Goal: Information Seeking & Learning: Compare options

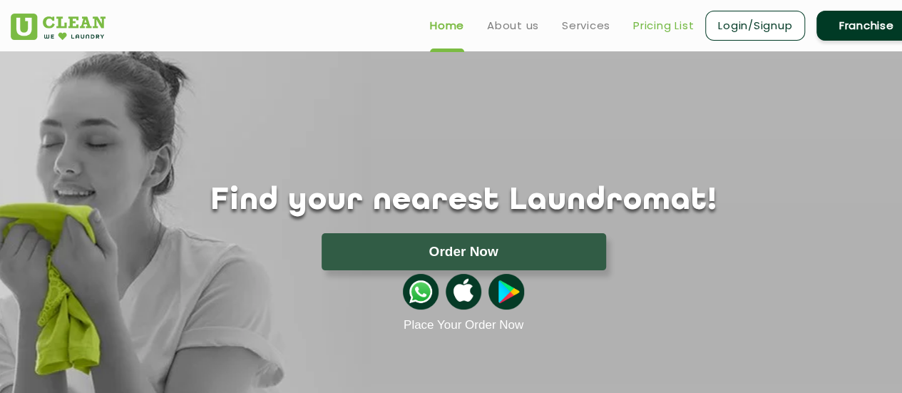
click at [665, 28] on link "Pricing List" at bounding box center [663, 25] width 61 height 17
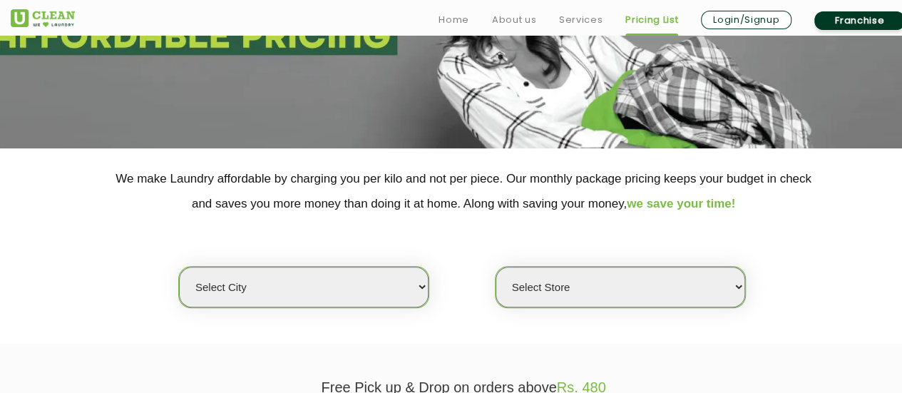
scroll to position [214, 0]
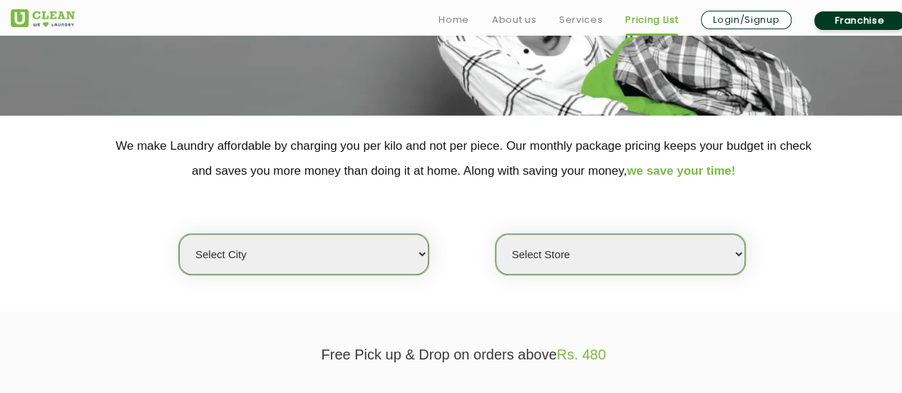
click at [355, 277] on section "We make Laundry affordable by charging you per kilo and not per piece. Our mont…" at bounding box center [451, 213] width 902 height 195
click at [362, 255] on select "Select city [GEOGRAPHIC_DATA] [GEOGRAPHIC_DATA] [GEOGRAPHIC_DATA] [GEOGRAPHIC_D…" at bounding box center [304, 254] width 250 height 41
select select "37"
click at [179, 234] on select "Select city [GEOGRAPHIC_DATA] [GEOGRAPHIC_DATA] [GEOGRAPHIC_DATA] [GEOGRAPHIC_D…" at bounding box center [304, 254] width 250 height 41
click at [623, 244] on select "Select Store" at bounding box center [621, 254] width 250 height 41
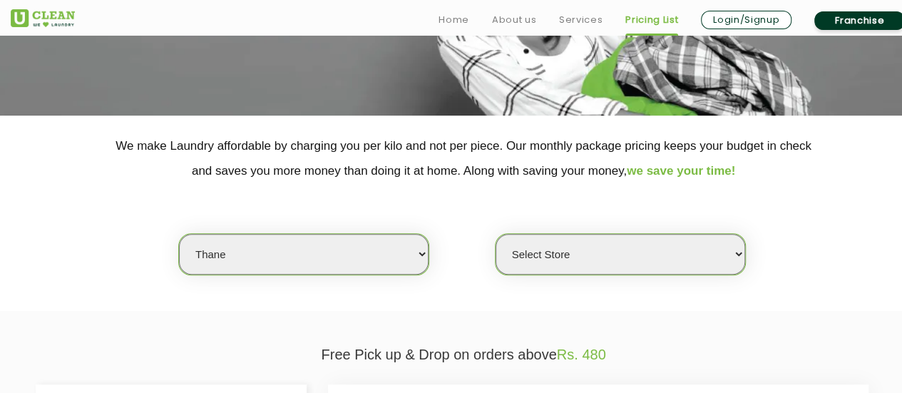
select select "371"
click at [496, 234] on select "Select Store [GEOGRAPHIC_DATA][PERSON_NAME]" at bounding box center [621, 254] width 250 height 41
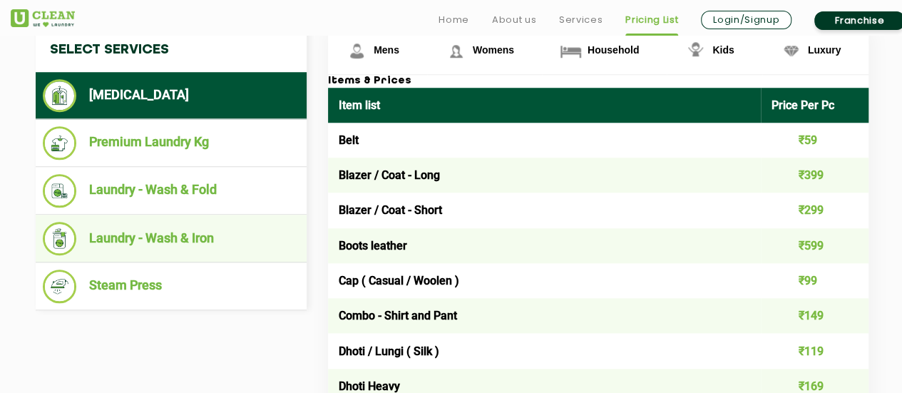
scroll to position [642, 0]
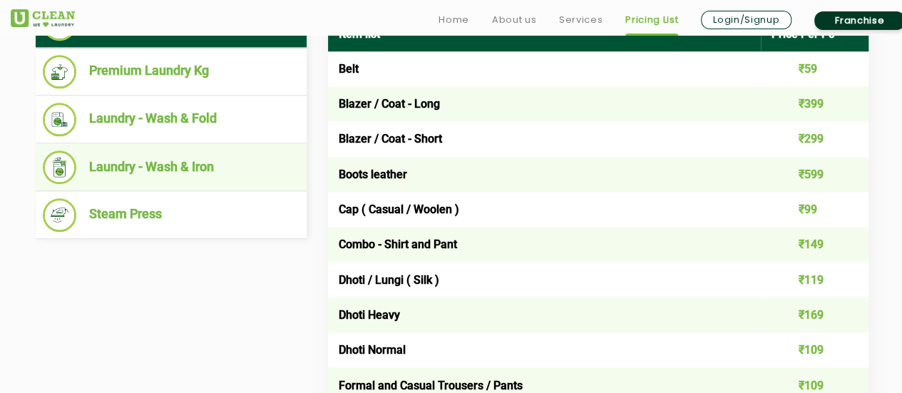
click at [212, 158] on li "Laundry - Wash & Iron" at bounding box center [171, 167] width 257 height 34
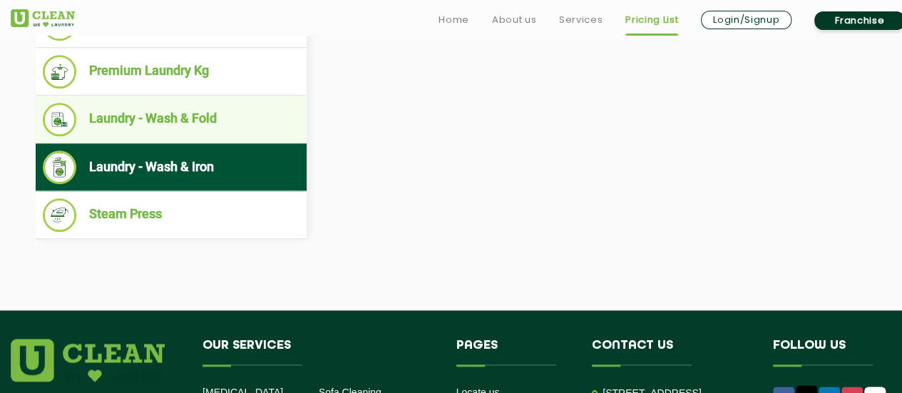
click at [229, 103] on li "Laundry - Wash & Fold" at bounding box center [171, 120] width 257 height 34
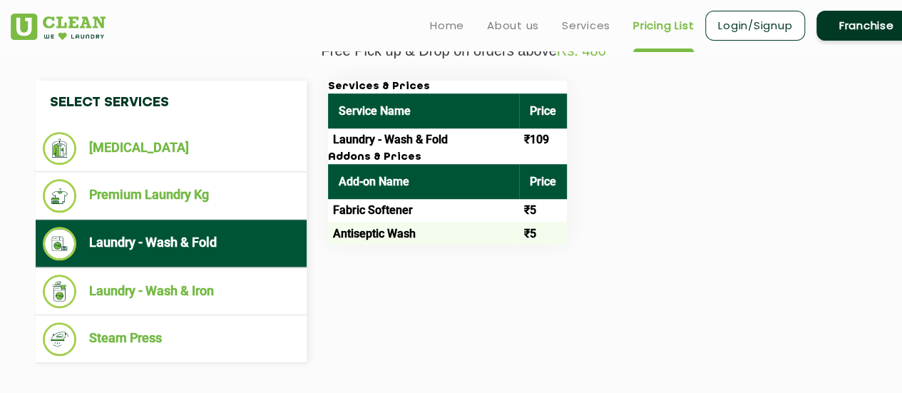
scroll to position [499, 0]
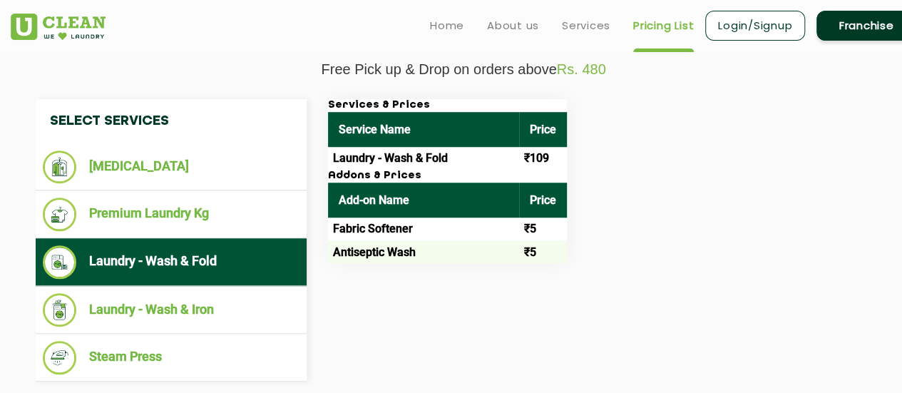
click at [392, 156] on td "Laundry - Wash & Fold" at bounding box center [423, 158] width 191 height 23
click at [506, 162] on td "Laundry - Wash & Fold" at bounding box center [423, 158] width 191 height 23
click at [565, 147] on td "₹109" at bounding box center [543, 158] width 48 height 23
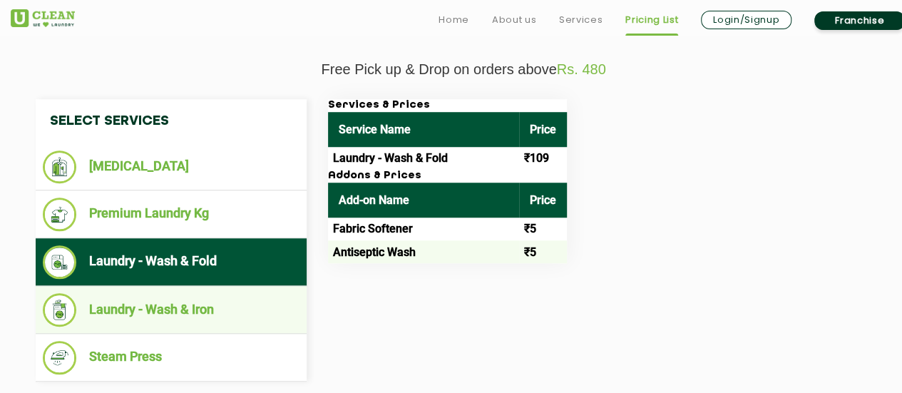
scroll to position [570, 0]
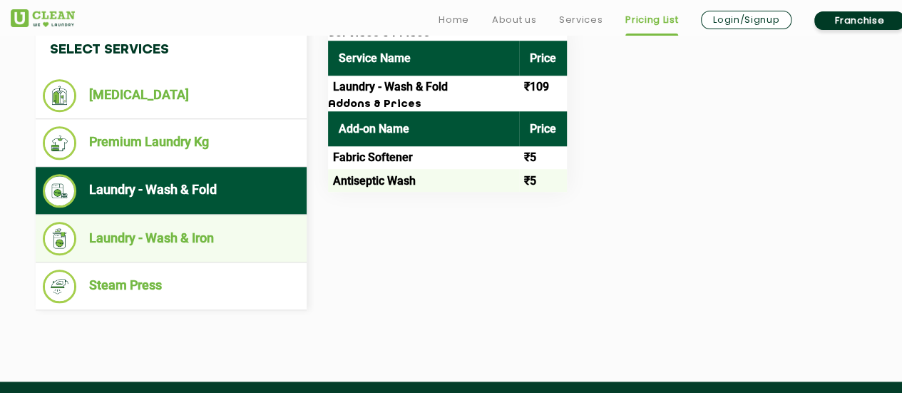
click at [214, 222] on li "Laundry - Wash & Iron" at bounding box center [171, 239] width 257 height 34
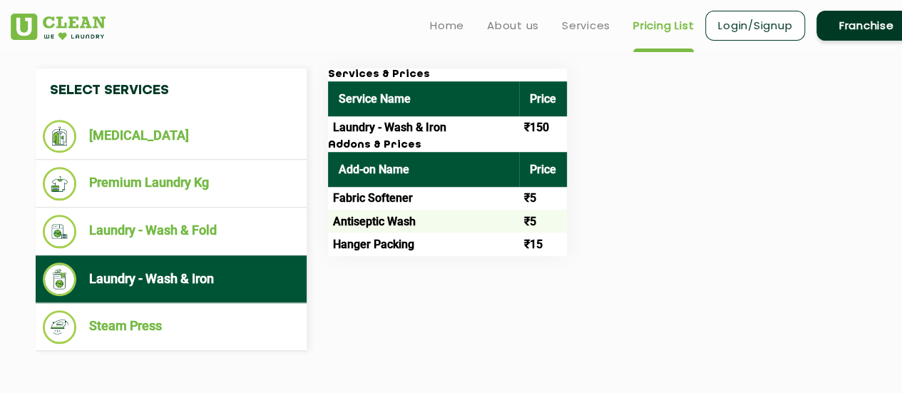
scroll to position [499, 0]
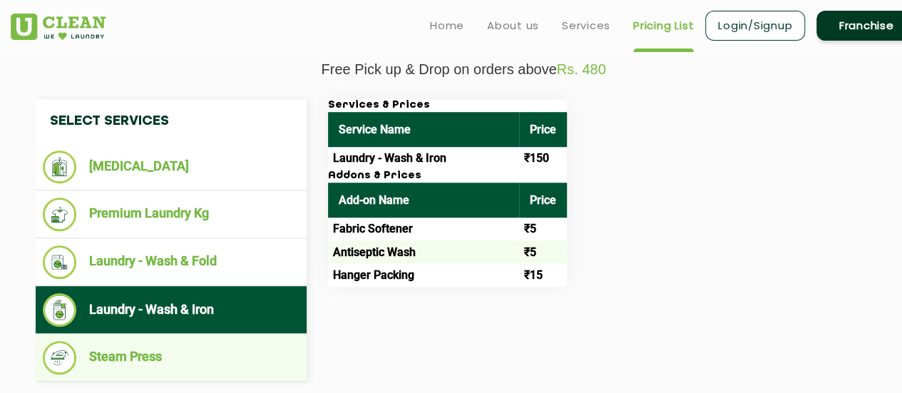
click at [178, 356] on li "Steam Press" at bounding box center [171, 358] width 257 height 34
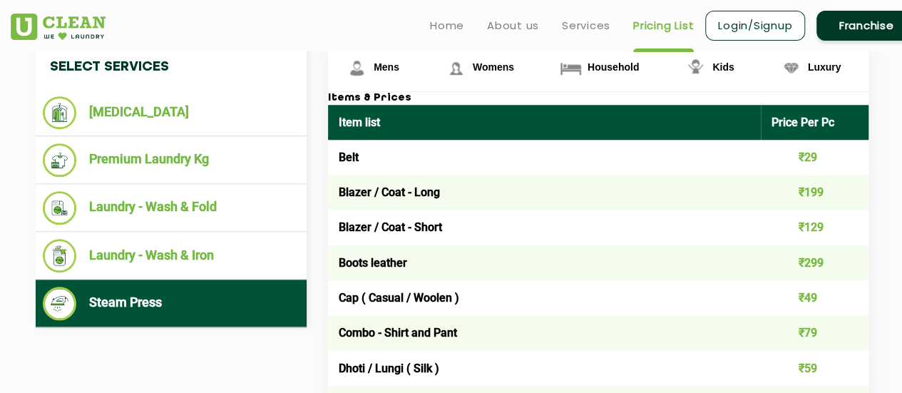
scroll to position [570, 0]
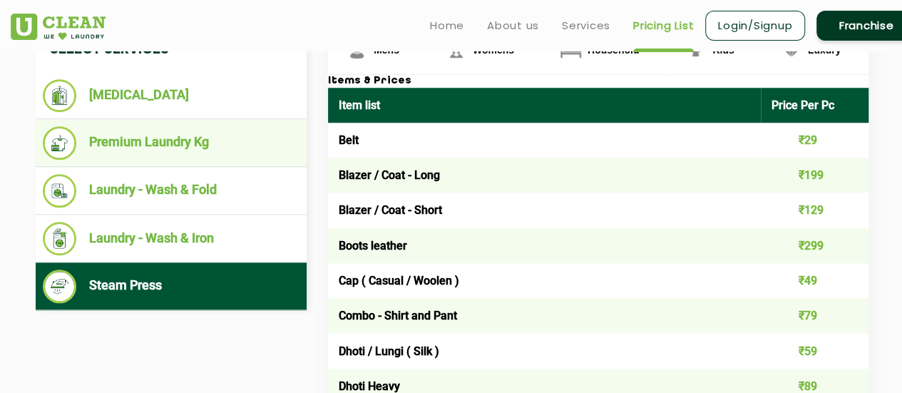
click at [195, 150] on li "Premium Laundry Kg" at bounding box center [171, 143] width 257 height 34
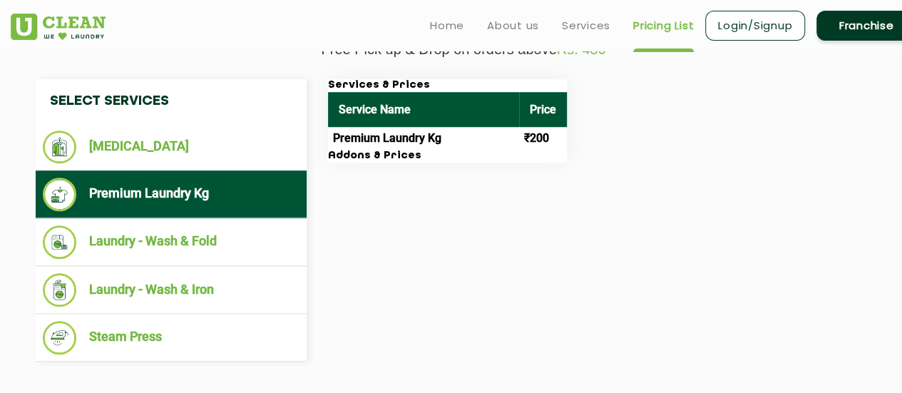
scroll to position [499, 0]
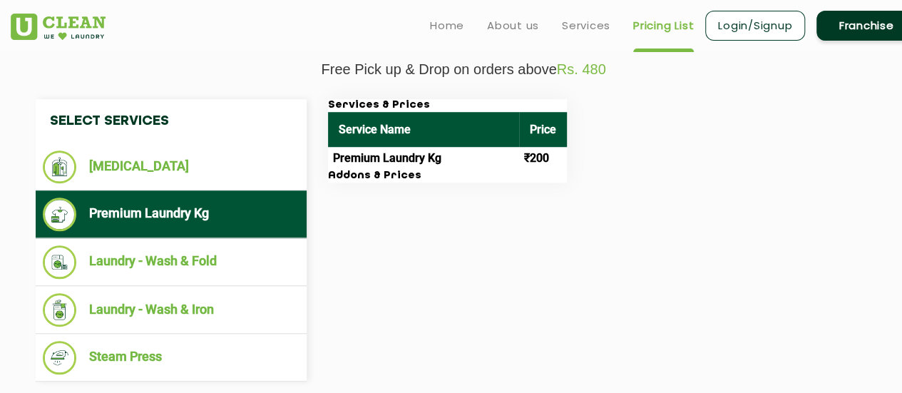
click at [377, 178] on h3 "Addons & Prices" at bounding box center [447, 176] width 239 height 13
click at [402, 170] on h3 "Addons & Prices" at bounding box center [447, 176] width 239 height 13
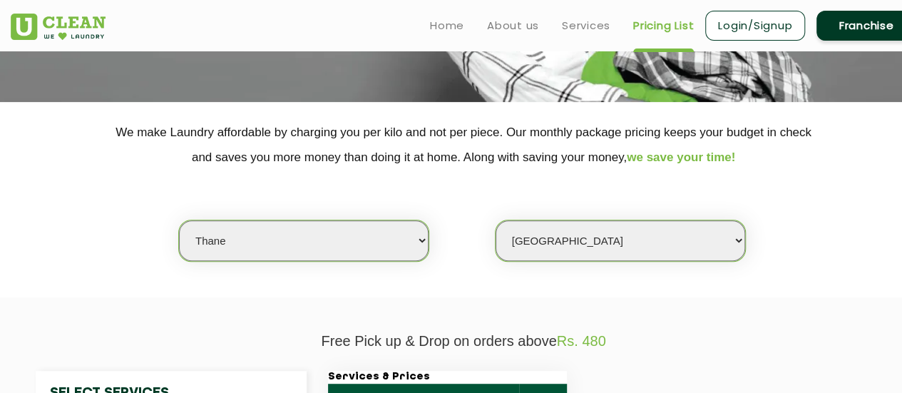
scroll to position [214, 0]
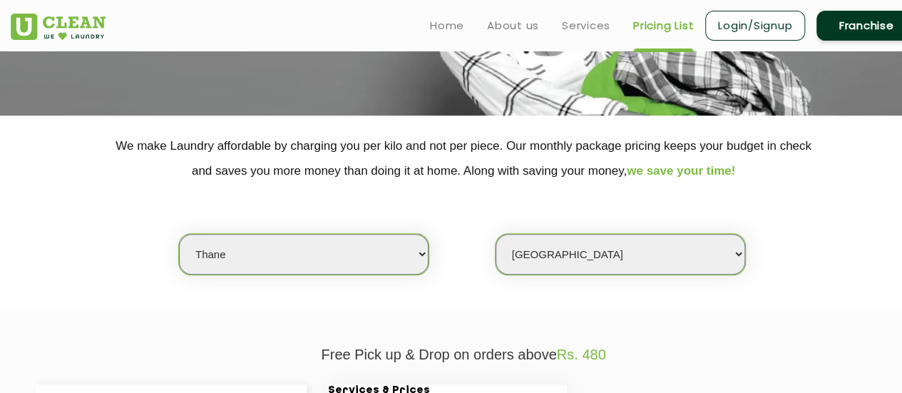
click at [304, 277] on section "We make Laundry affordable by charging you per kilo and not per piece. Our mont…" at bounding box center [451, 213] width 902 height 195
click at [307, 240] on select "Select city [GEOGRAPHIC_DATA] [GEOGRAPHIC_DATA] [GEOGRAPHIC_DATA] [GEOGRAPHIC_D…" at bounding box center [304, 254] width 250 height 41
select select "149"
click at [179, 234] on select "Select city [GEOGRAPHIC_DATA] [GEOGRAPHIC_DATA] [GEOGRAPHIC_DATA] [GEOGRAPHIC_D…" at bounding box center [304, 254] width 250 height 41
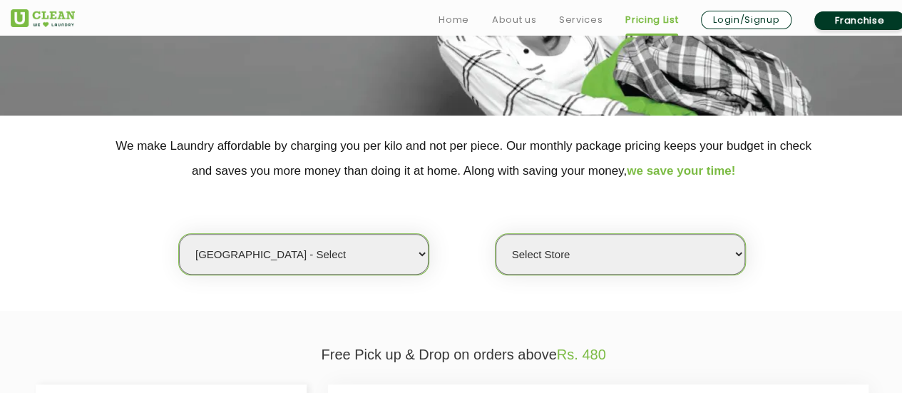
scroll to position [356, 0]
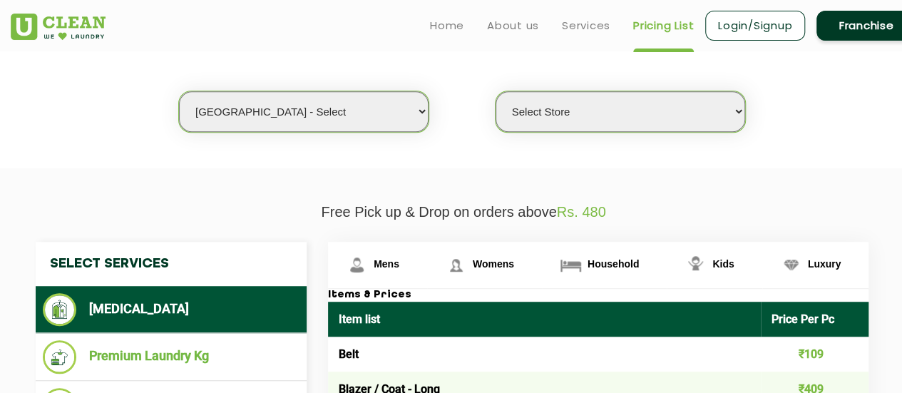
click at [558, 118] on select "Select Store UClean Select Bandra" at bounding box center [621, 111] width 250 height 41
select select "437"
click at [496, 91] on select "Select Store UClean Select Bandra" at bounding box center [621, 111] width 250 height 41
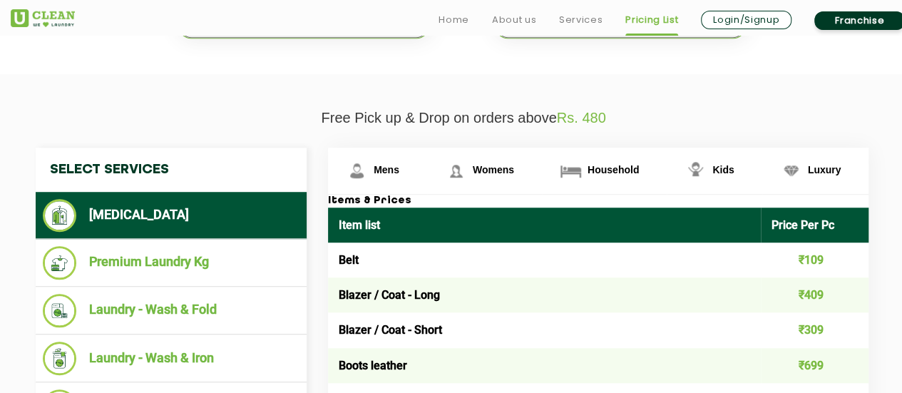
scroll to position [570, 0]
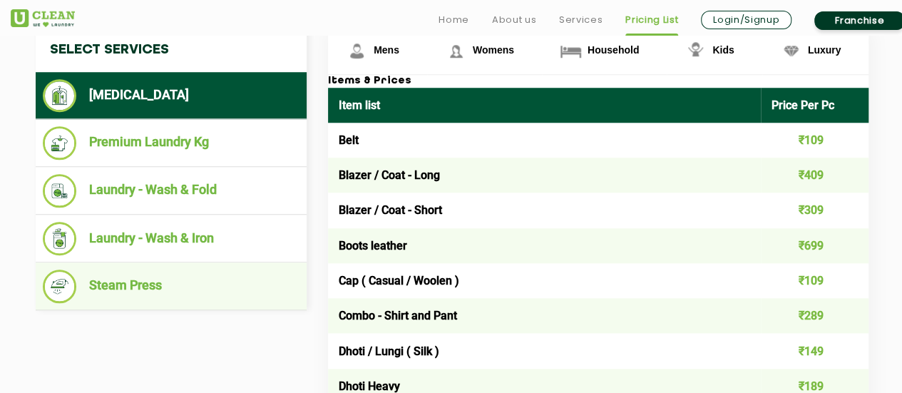
click at [202, 276] on li "Steam Press" at bounding box center [171, 287] width 257 height 34
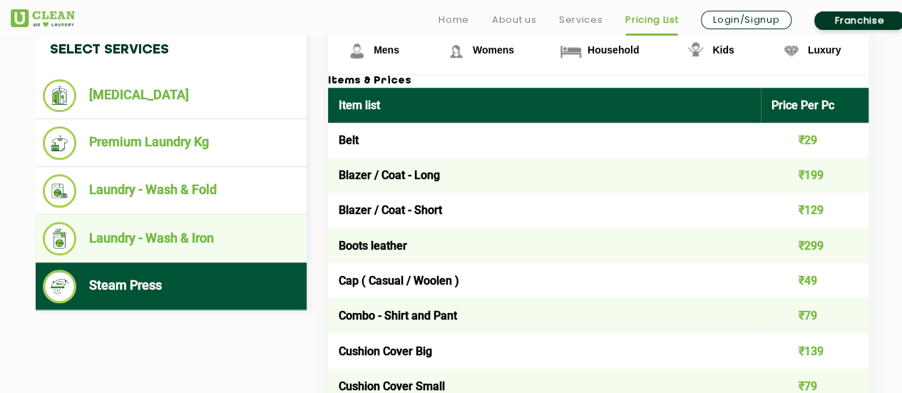
click at [188, 240] on li "Laundry - Wash & Iron" at bounding box center [171, 239] width 257 height 34
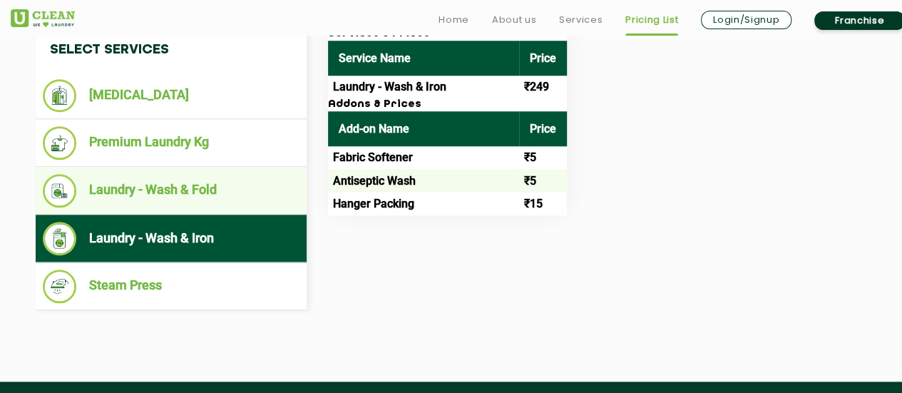
click at [181, 178] on li "Laundry - Wash & Fold" at bounding box center [171, 191] width 257 height 34
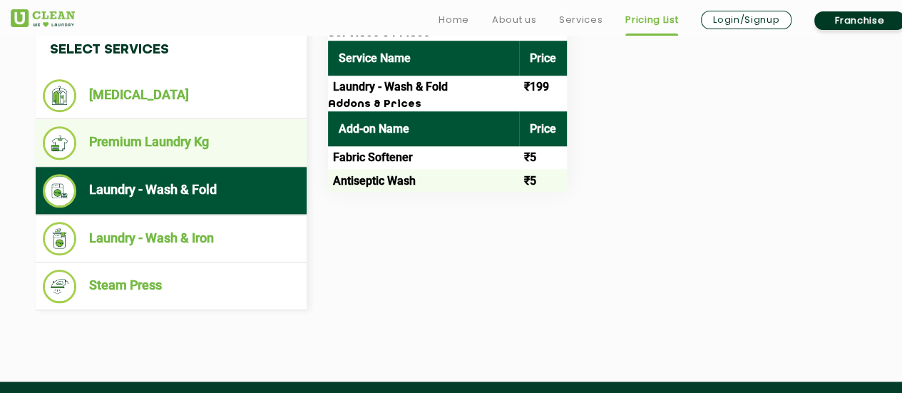
click at [204, 144] on li "Premium Laundry Kg" at bounding box center [171, 143] width 257 height 34
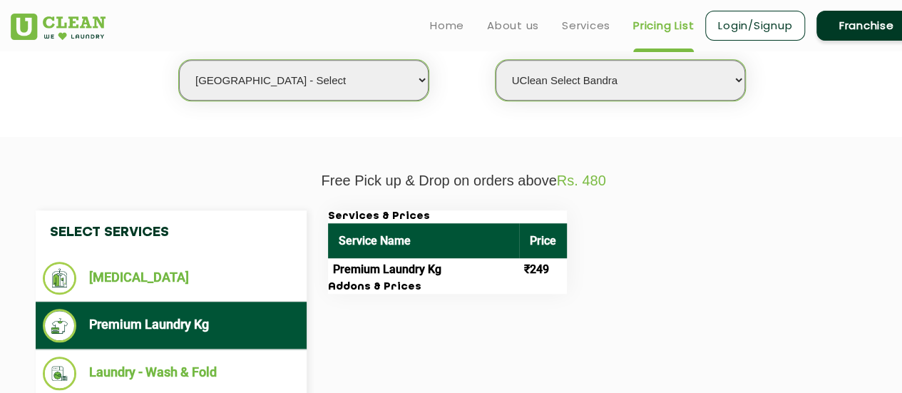
scroll to position [356, 0]
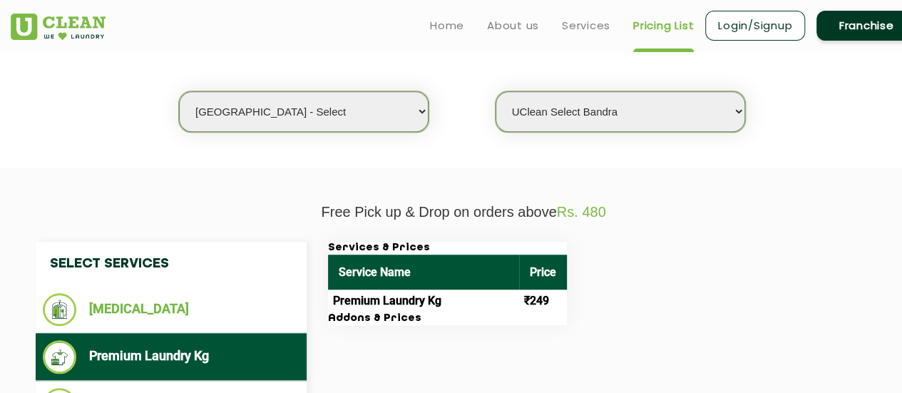
click at [354, 115] on select "Select city [GEOGRAPHIC_DATA] [GEOGRAPHIC_DATA] [GEOGRAPHIC_DATA] [GEOGRAPHIC_D…" at bounding box center [304, 111] width 250 height 41
select select "200"
click at [179, 91] on select "Select city [GEOGRAPHIC_DATA] [GEOGRAPHIC_DATA] [GEOGRAPHIC_DATA] [GEOGRAPHIC_D…" at bounding box center [304, 111] width 250 height 41
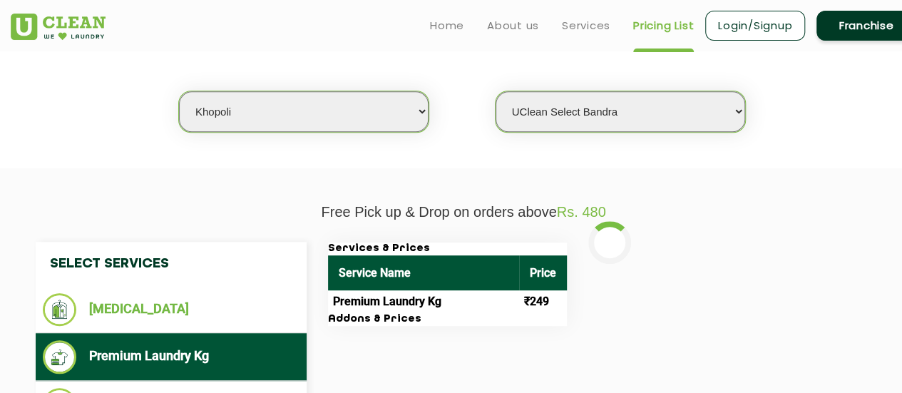
select select "0"
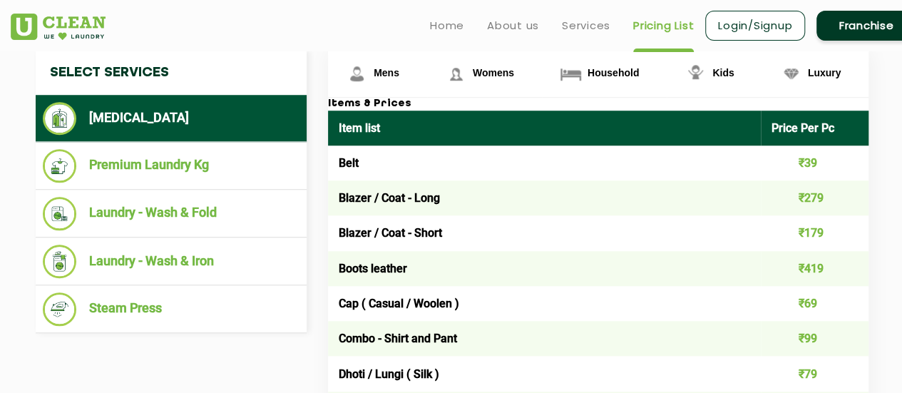
scroll to position [570, 0]
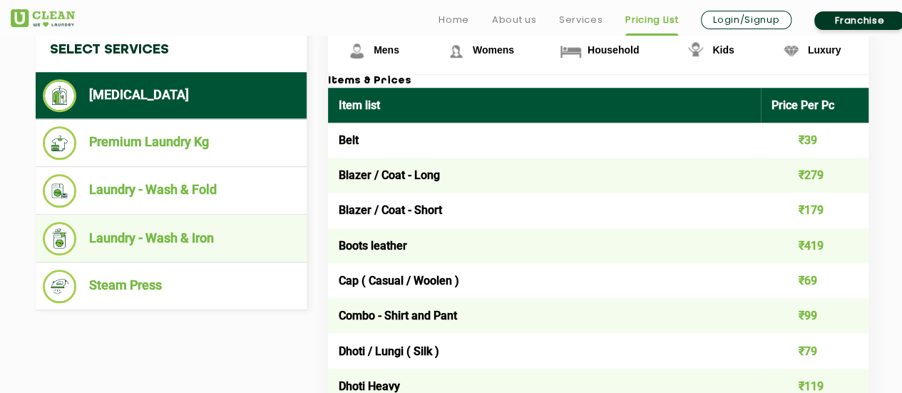
click at [242, 227] on li "Laundry - Wash & Iron" at bounding box center [171, 239] width 257 height 34
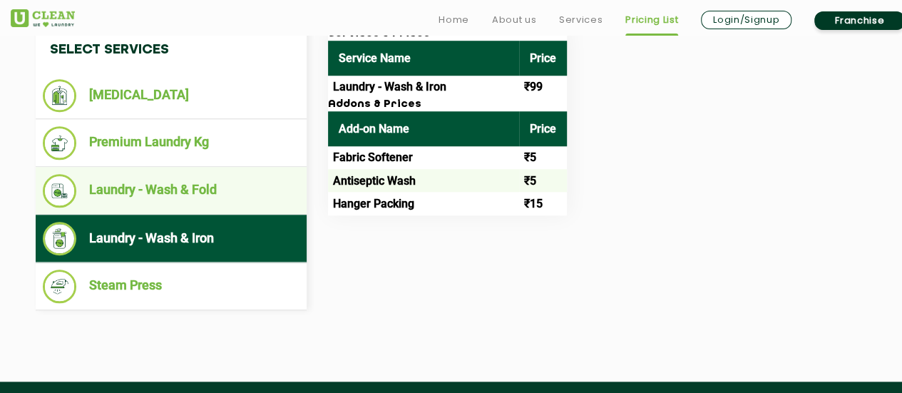
click at [240, 193] on li "Laundry - Wash & Fold" at bounding box center [171, 191] width 257 height 34
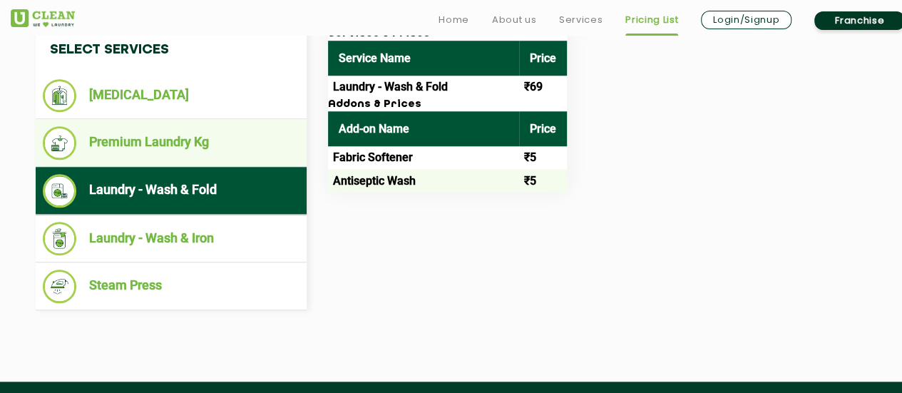
click at [238, 143] on li "Premium Laundry Kg" at bounding box center [171, 143] width 257 height 34
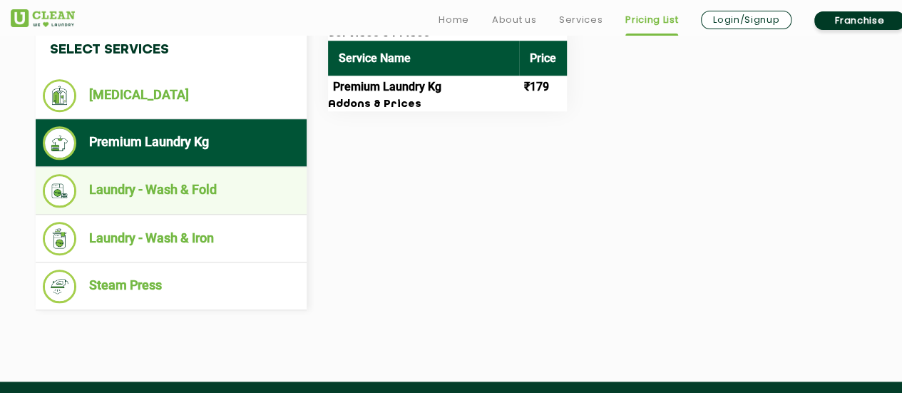
click at [228, 193] on li "Laundry - Wash & Fold" at bounding box center [171, 191] width 257 height 34
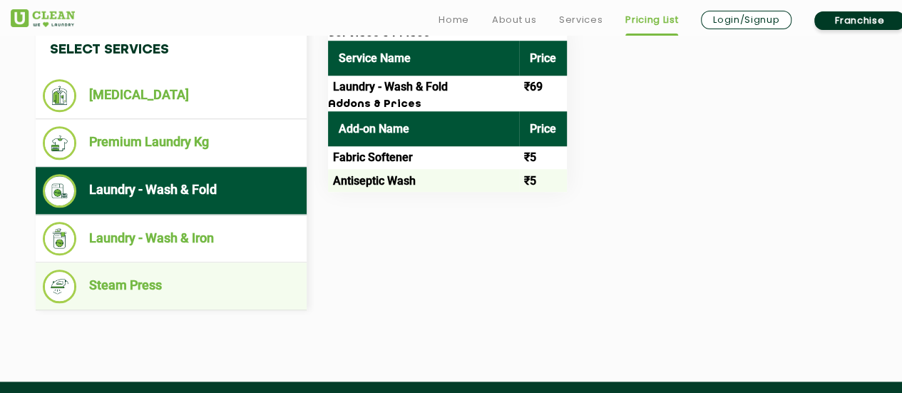
click at [146, 279] on li "Steam Press" at bounding box center [171, 287] width 257 height 34
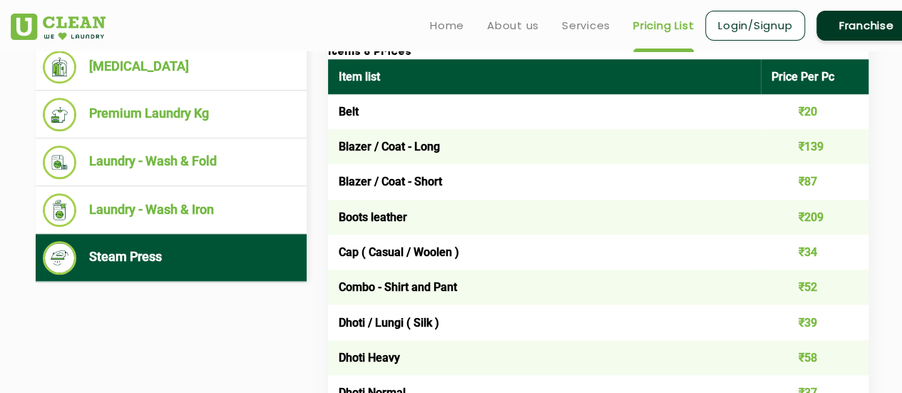
scroll to position [499, 0]
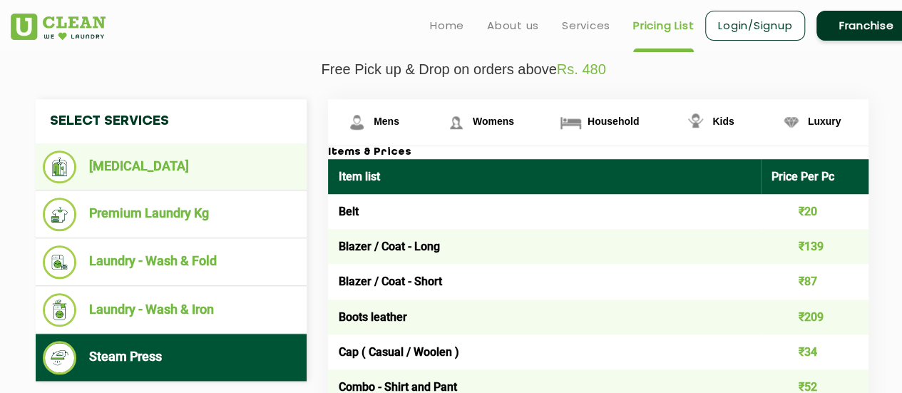
click at [68, 160] on img at bounding box center [60, 166] width 34 height 33
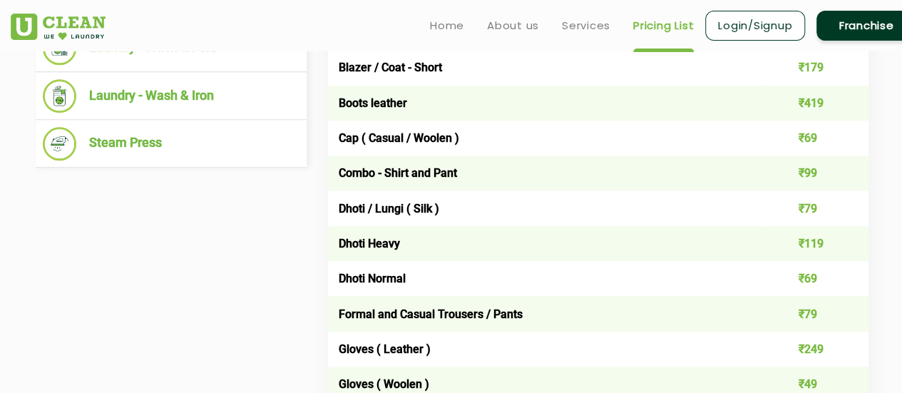
scroll to position [570, 0]
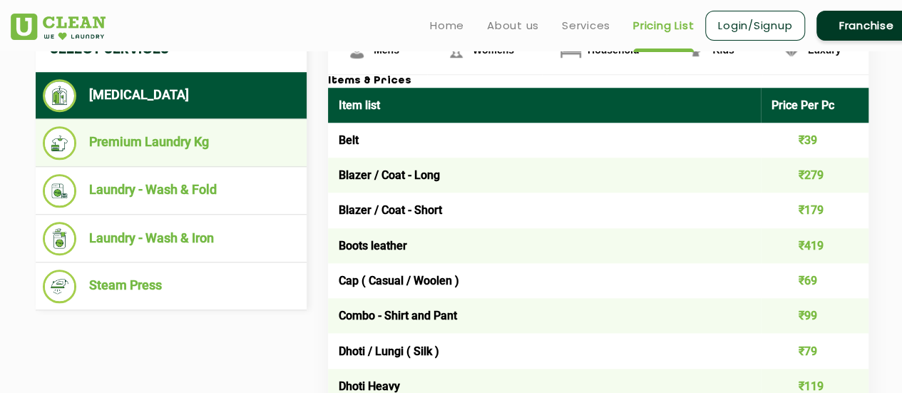
click at [159, 138] on li "Premium Laundry Kg" at bounding box center [171, 143] width 257 height 34
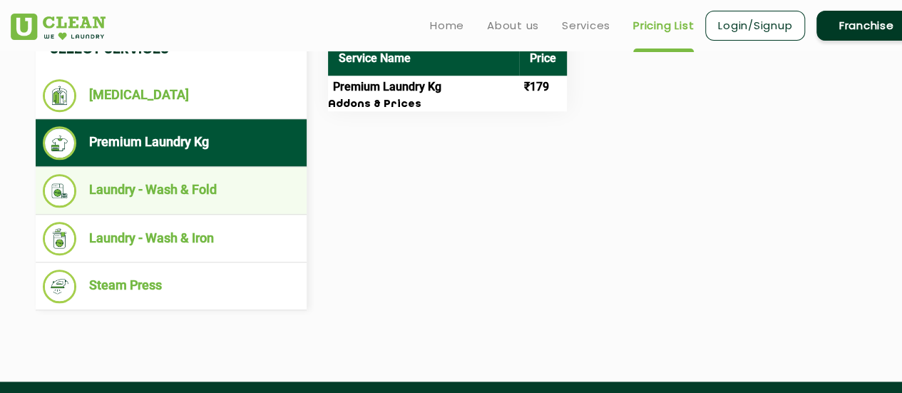
click at [256, 177] on li "Laundry - Wash & Fold" at bounding box center [171, 191] width 257 height 34
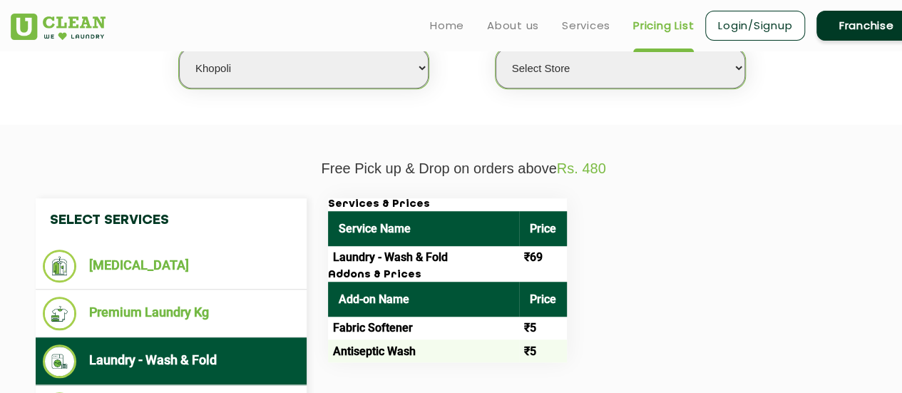
scroll to position [356, 0]
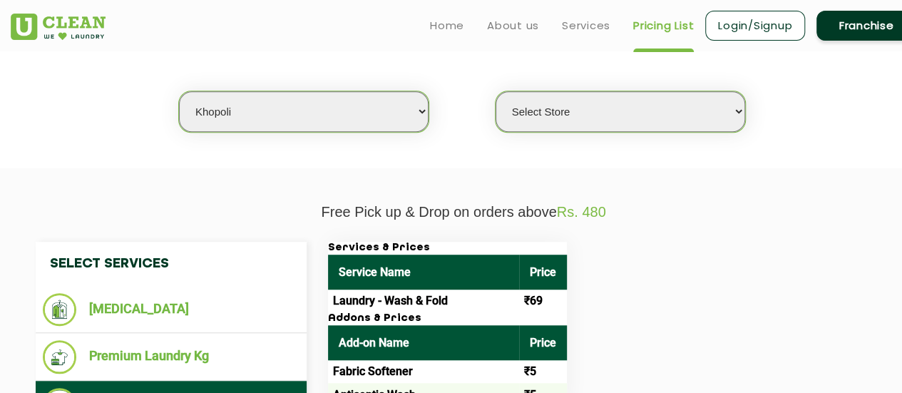
click at [399, 117] on select "Select city [GEOGRAPHIC_DATA] [GEOGRAPHIC_DATA] [GEOGRAPHIC_DATA] [GEOGRAPHIC_D…" at bounding box center [304, 111] width 250 height 41
select select "202"
click at [179, 91] on select "Select city [GEOGRAPHIC_DATA] [GEOGRAPHIC_DATA] [GEOGRAPHIC_DATA] [GEOGRAPHIC_D…" at bounding box center [304, 111] width 250 height 41
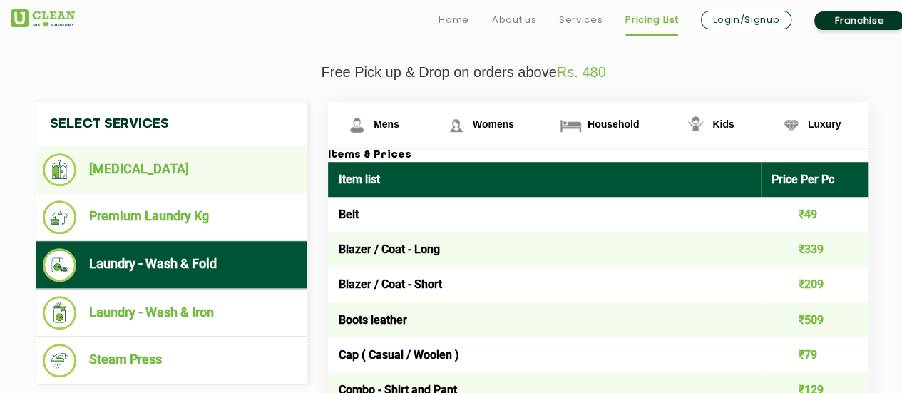
scroll to position [499, 0]
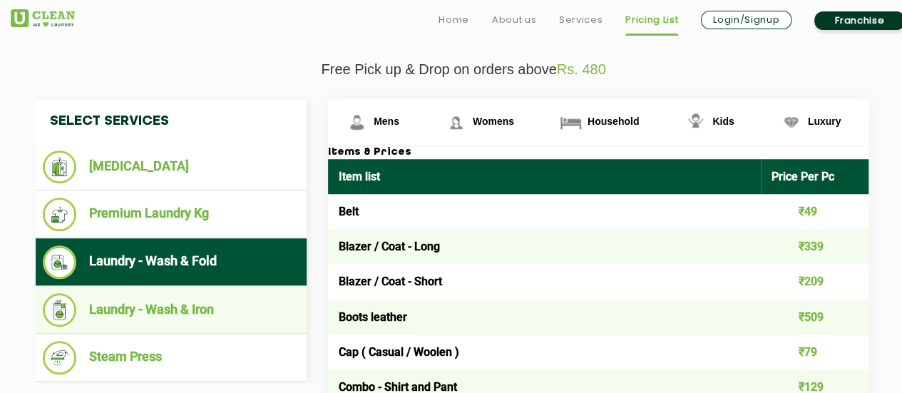
click at [190, 300] on li "Laundry - Wash & Iron" at bounding box center [171, 310] width 257 height 34
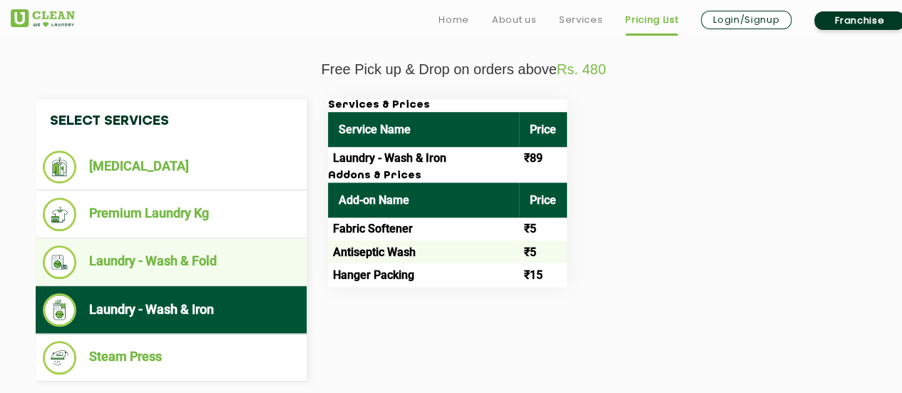
click at [220, 251] on li "Laundry - Wash & Fold" at bounding box center [171, 262] width 257 height 34
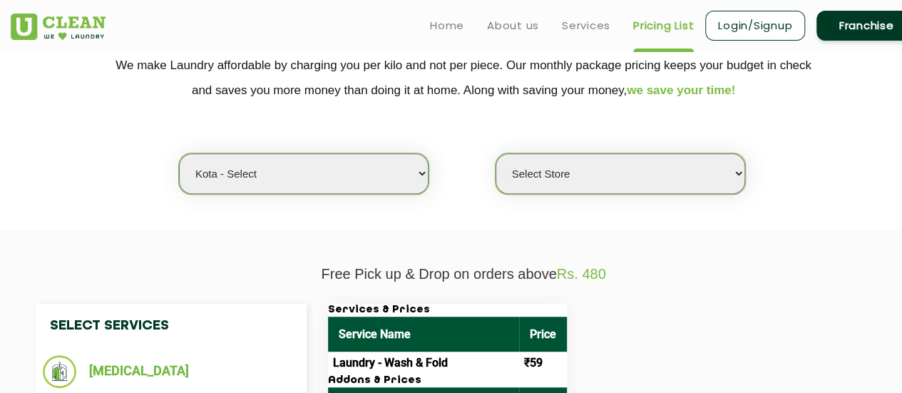
scroll to position [285, 0]
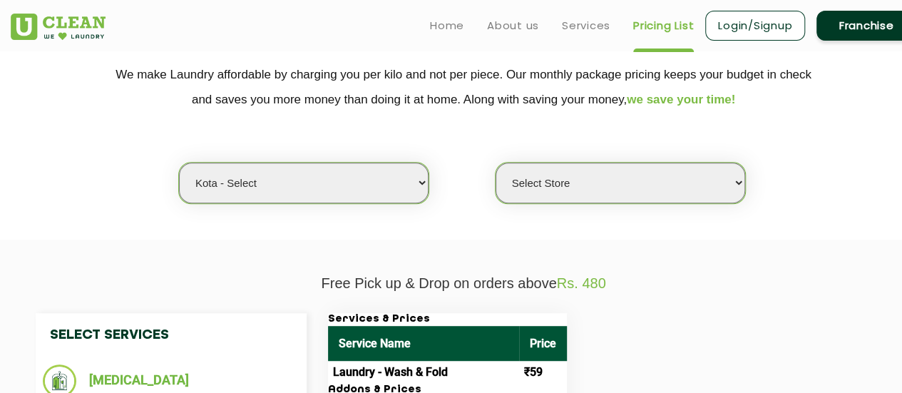
click at [565, 203] on section "We make Laundry affordable by charging you per kilo and not per piece. Our mont…" at bounding box center [451, 141] width 902 height 195
click at [566, 199] on select "Select Store [GEOGRAPHIC_DATA]" at bounding box center [621, 183] width 250 height 41
select select "598"
click at [496, 163] on select "Select Store [GEOGRAPHIC_DATA]" at bounding box center [621, 183] width 250 height 41
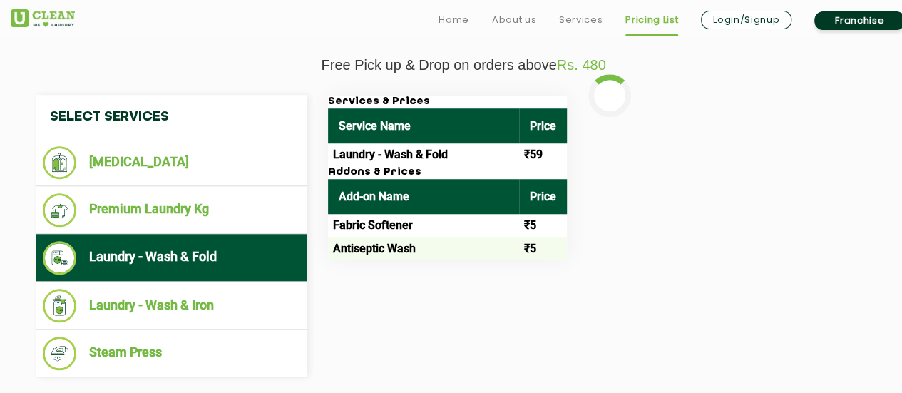
scroll to position [570, 0]
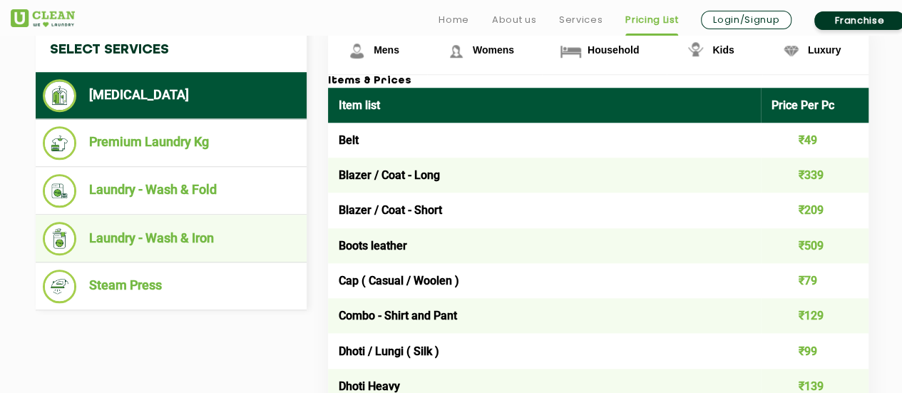
click at [180, 243] on li "Laundry - Wash & Iron" at bounding box center [171, 239] width 257 height 34
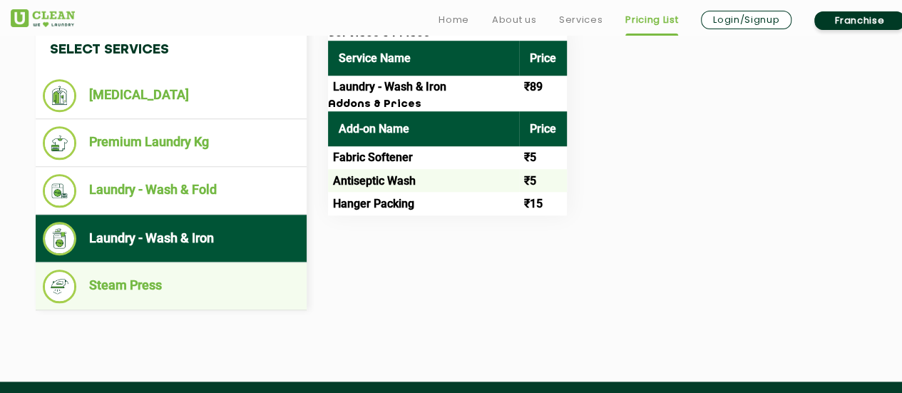
click at [93, 289] on li "Steam Press" at bounding box center [171, 287] width 257 height 34
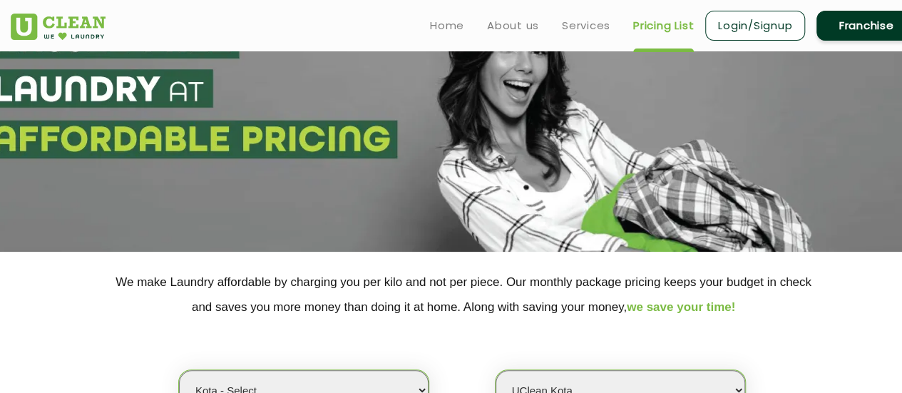
scroll to position [0, 0]
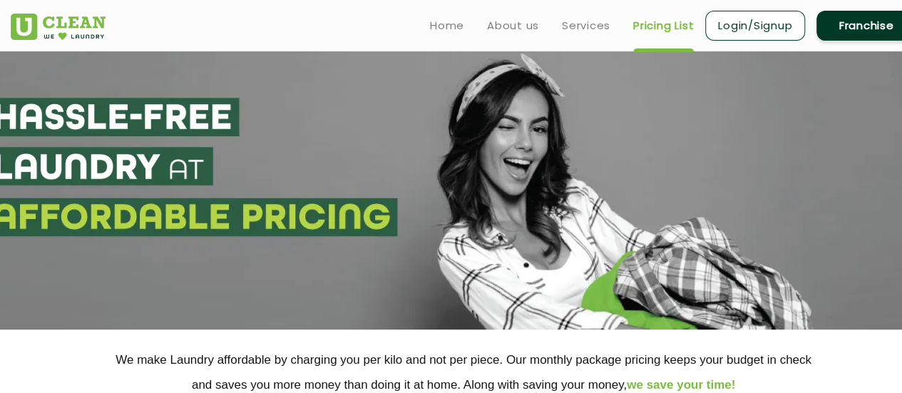
click at [829, 28] on link "Franchise" at bounding box center [866, 26] width 100 height 30
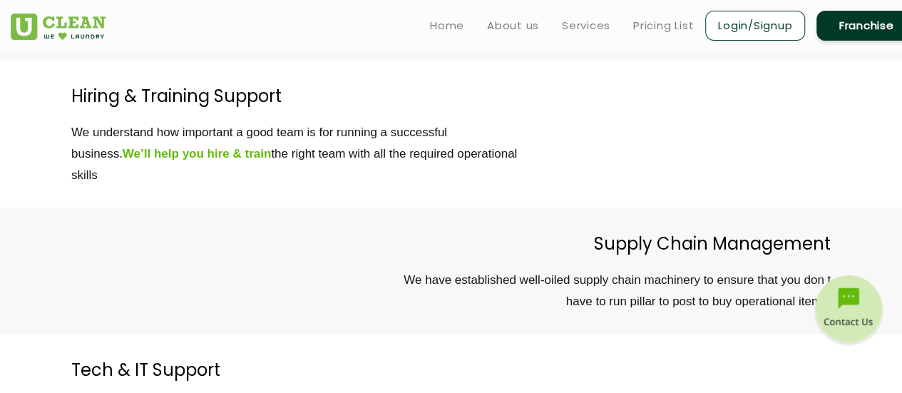
scroll to position [4207, 0]
